Goal: Information Seeking & Learning: Find specific fact

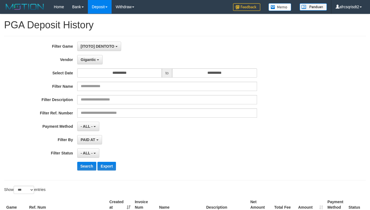
select select "**********"
select select "***"
click at [87, 162] on button "Search" at bounding box center [86, 166] width 19 height 9
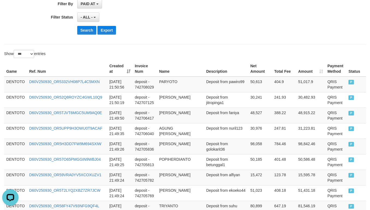
scroll to position [5, 0]
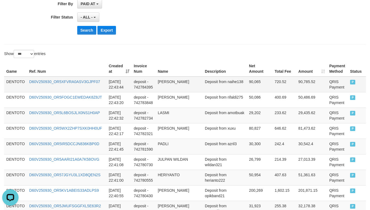
click at [8, 86] on td "DENTOTO" at bounding box center [15, 85] width 23 height 16
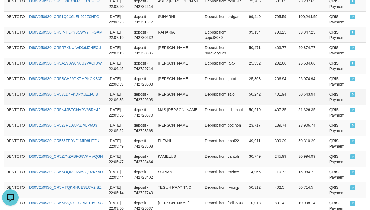
scroll to position [1629, 0]
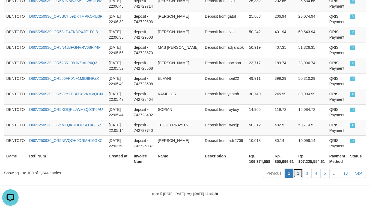
click at [297, 173] on link "2" at bounding box center [297, 173] width 9 height 9
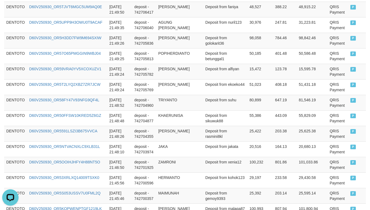
scroll to position [811, 0]
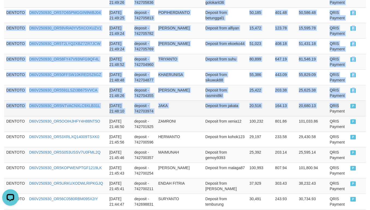
click at [327, 111] on td "QRIS Payment" at bounding box center [337, 109] width 21 height 16
click at [337, 112] on tr "DENTOTO D60V250930_OR5NTVACNXLC9XLB31L 2025-09-30 21:48:10 deposit - 742703974 …" at bounding box center [185, 109] width 362 height 16
copy tbody "DENTOTO D60V250930_OR59CQ5JRXJF4NCJ2OU 2025-09-30 22:02:57 deposit - 742724868 …"
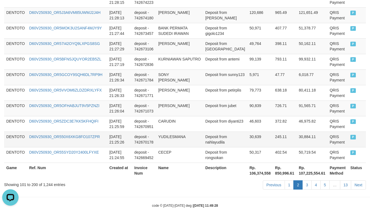
scroll to position [1629, 0]
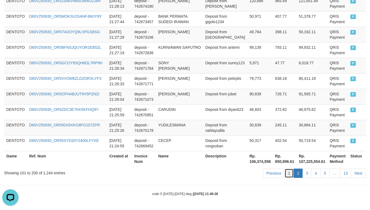
click at [284, 169] on link "1" at bounding box center [288, 173] width 9 height 9
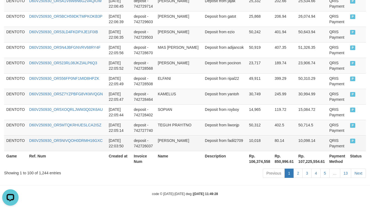
click at [350, 140] on span "P" at bounding box center [352, 141] width 5 height 5
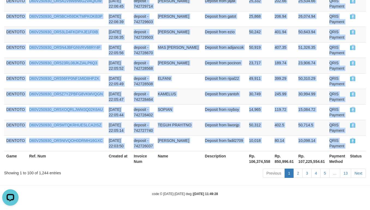
copy tbody "DENTOTO D60V250930_OR5XFVRA0ASV3GJPF07 2025-09-30 22:43:44 deposit - 742784395 …"
click at [231, 97] on td "Deposit from yantoh" at bounding box center [225, 97] width 44 height 16
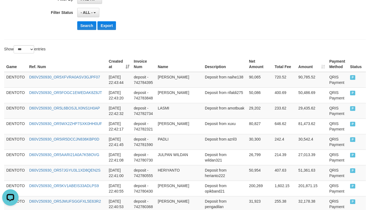
scroll to position [130, 0]
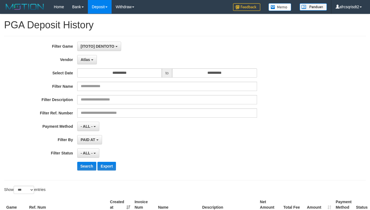
select select "**********"
select select "***"
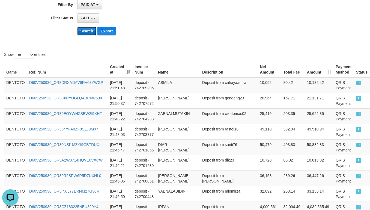
scroll to position [5, 0]
click at [82, 35] on button "Search" at bounding box center [86, 31] width 19 height 9
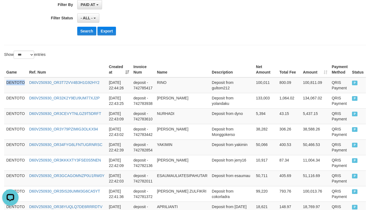
click at [12, 85] on td "DENTOTO" at bounding box center [15, 85] width 23 height 16
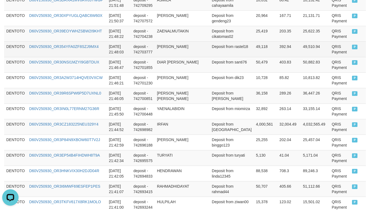
scroll to position [1493, 0]
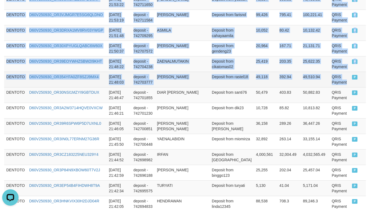
click at [343, 87] on td "QRIS Payment" at bounding box center [339, 80] width 20 height 16
click at [352, 87] on td "P" at bounding box center [358, 80] width 16 height 16
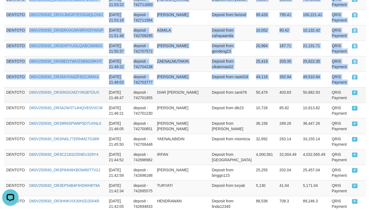
copy tbody "DENTOTO D60V250930_OR3T72VV4B3H1G92HY2 [DATE] 22:44:26 deposit - 742785417 RINO…"
click at [190, 72] on td "ZAENALMUTAKIN" at bounding box center [182, 64] width 55 height 16
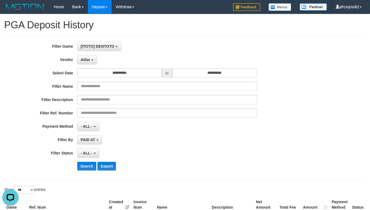
scroll to position [136, 0]
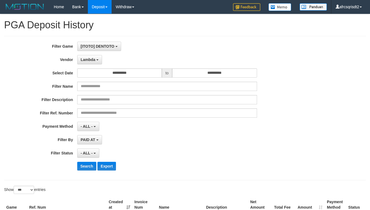
select select "**********"
select select "***"
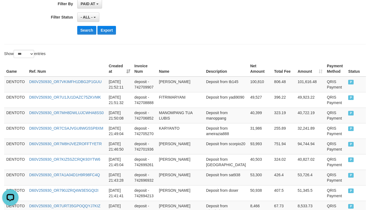
scroll to position [5, 0]
click at [84, 34] on button "Search" at bounding box center [86, 30] width 19 height 9
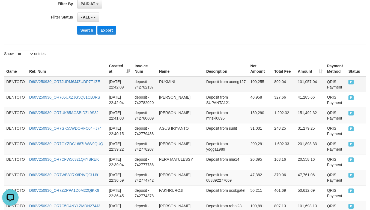
click at [7, 84] on td "DENTOTO" at bounding box center [15, 85] width 23 height 16
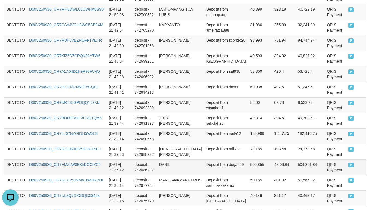
scroll to position [1091, 0]
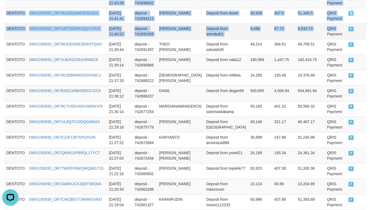
click at [340, 34] on td "QRIS Payment" at bounding box center [334, 31] width 21 height 16
click at [354, 39] on td "P" at bounding box center [356, 31] width 20 height 16
copy tbody "DENTOTO D60V250930_OR7JURM6J4ZUDP7T1ZE 2025-09-30 22:42:09 deposit - 742782137 …"
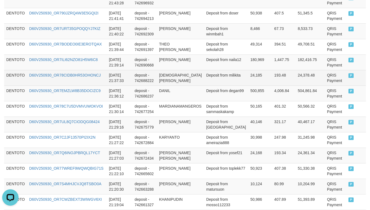
click at [197, 86] on td "MUHAMMAD NURUL HADI" at bounding box center [180, 78] width 47 height 16
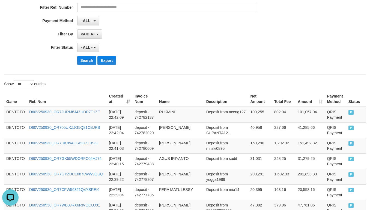
scroll to position [136, 0]
